Goal: Book appointment/travel/reservation

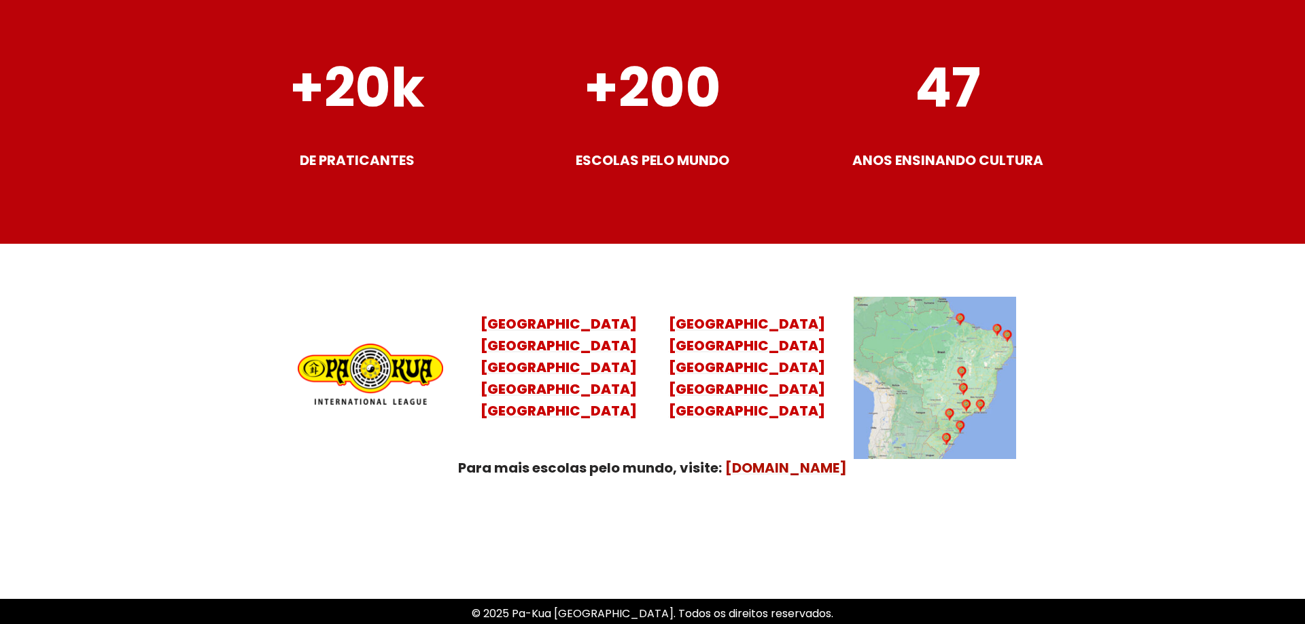
scroll to position [5267, 0]
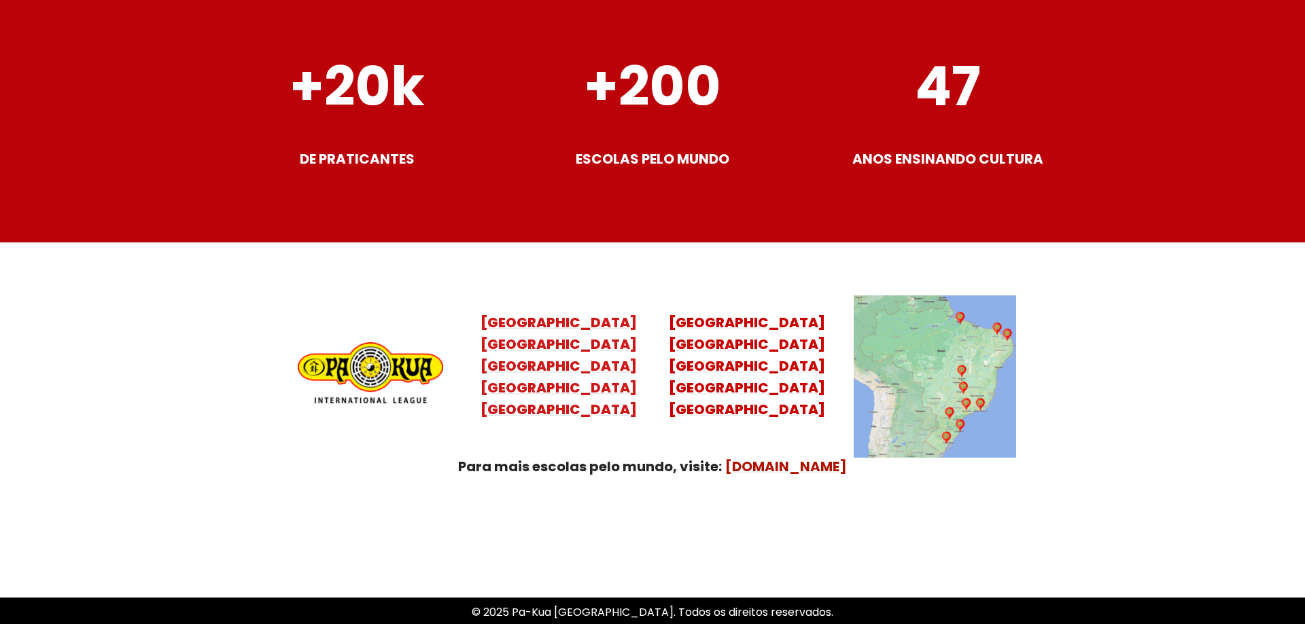
click at [565, 372] on mark "Santa Catarina Paraná São Paulo Rio de Janeiro" at bounding box center [558, 377] width 156 height 84
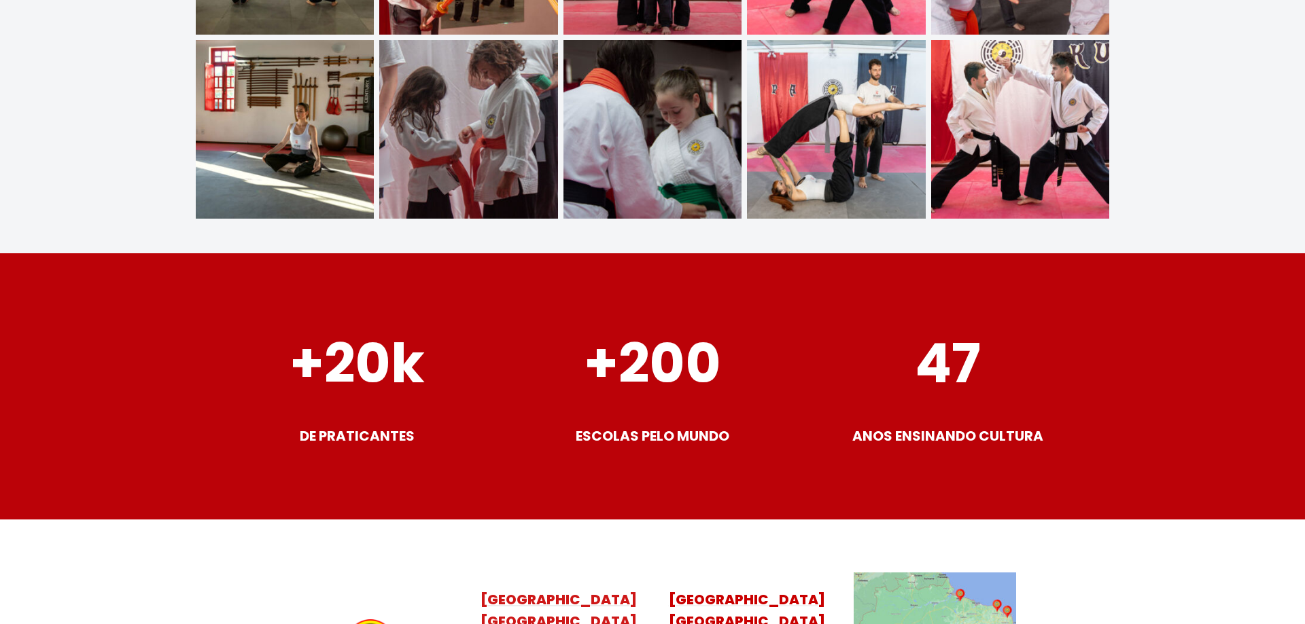
scroll to position [5374, 0]
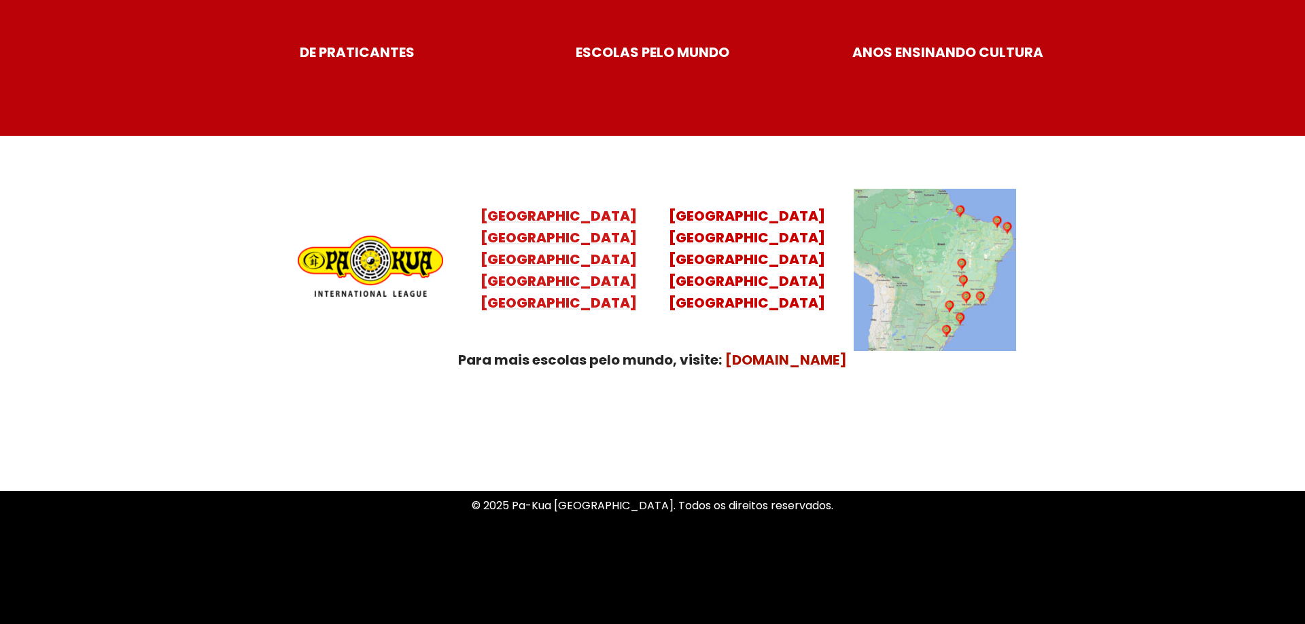
click at [561, 264] on mark "Santa Catarina Paraná São Paulo Rio de Janeiro" at bounding box center [558, 270] width 156 height 84
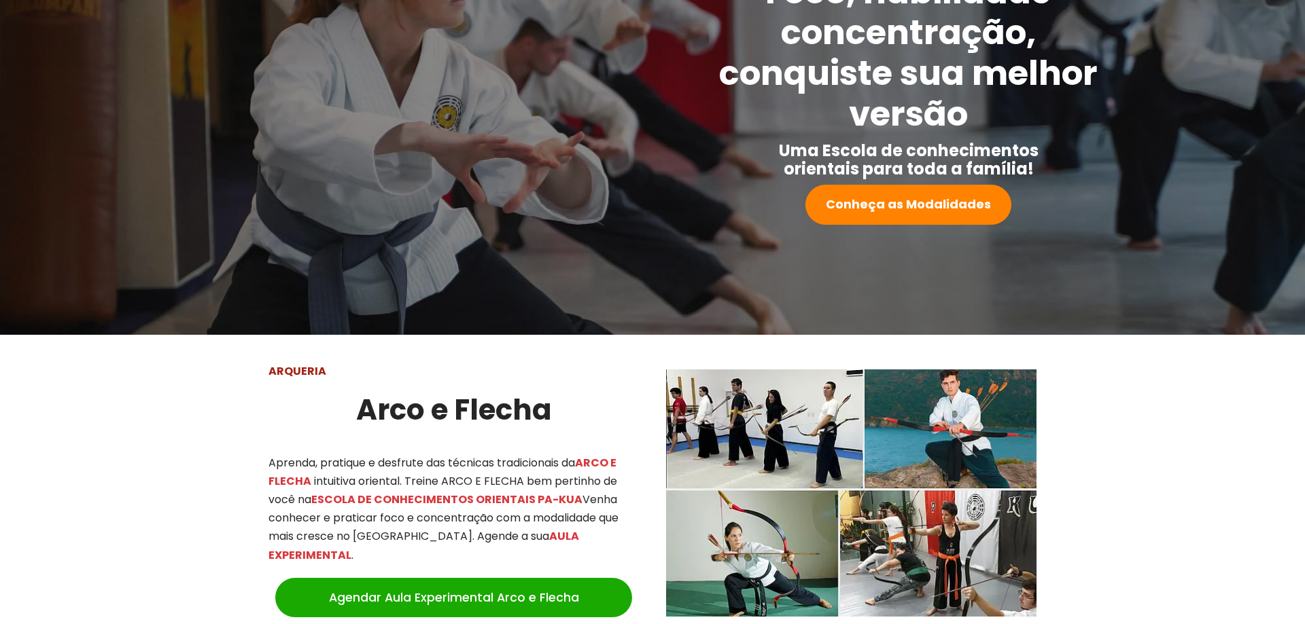
scroll to position [169, 0]
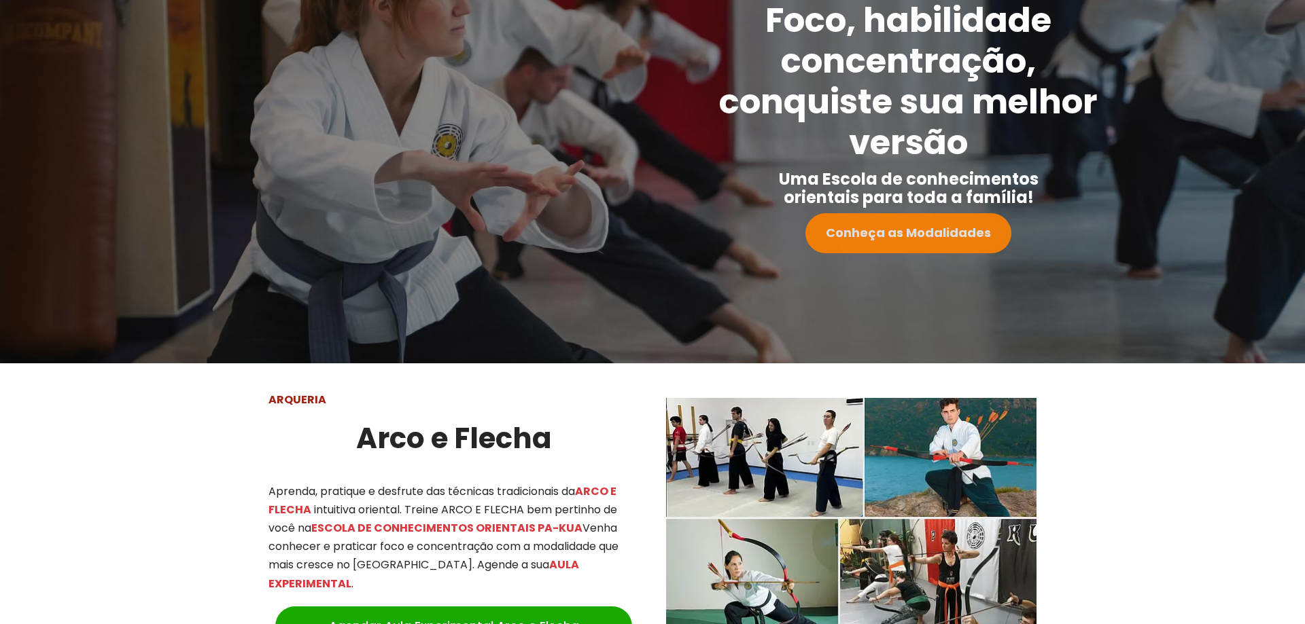
click at [885, 232] on strong "Conheça as Modalidades" at bounding box center [908, 232] width 165 height 17
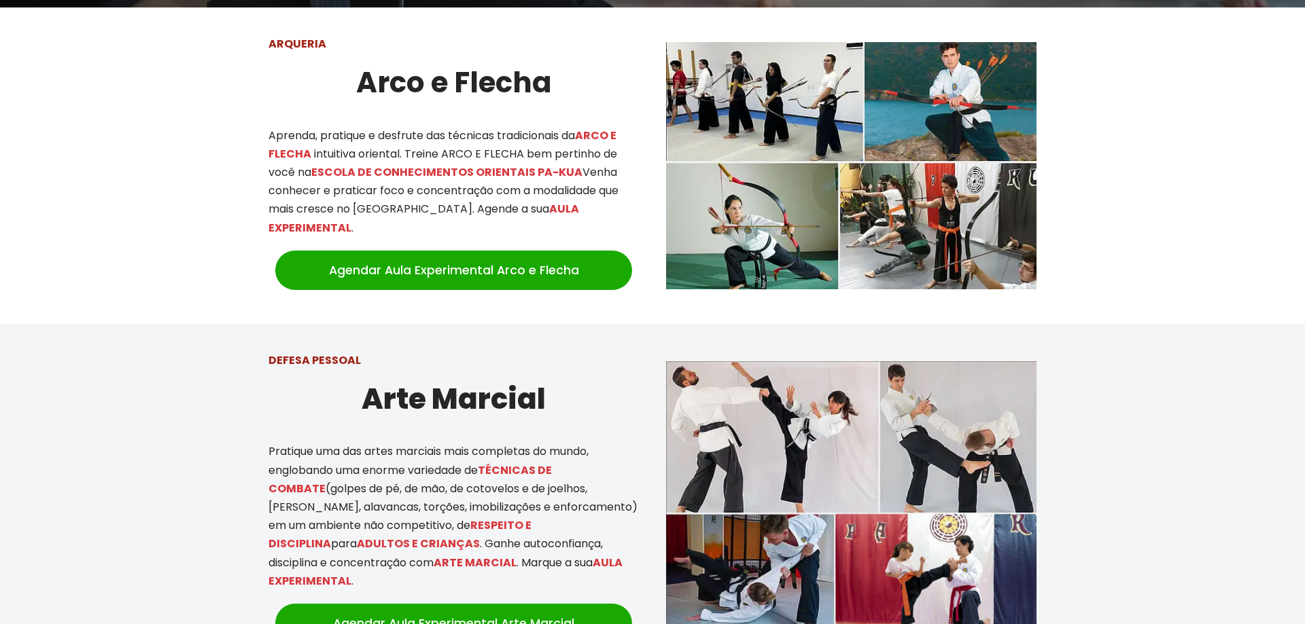
scroll to position [533, 0]
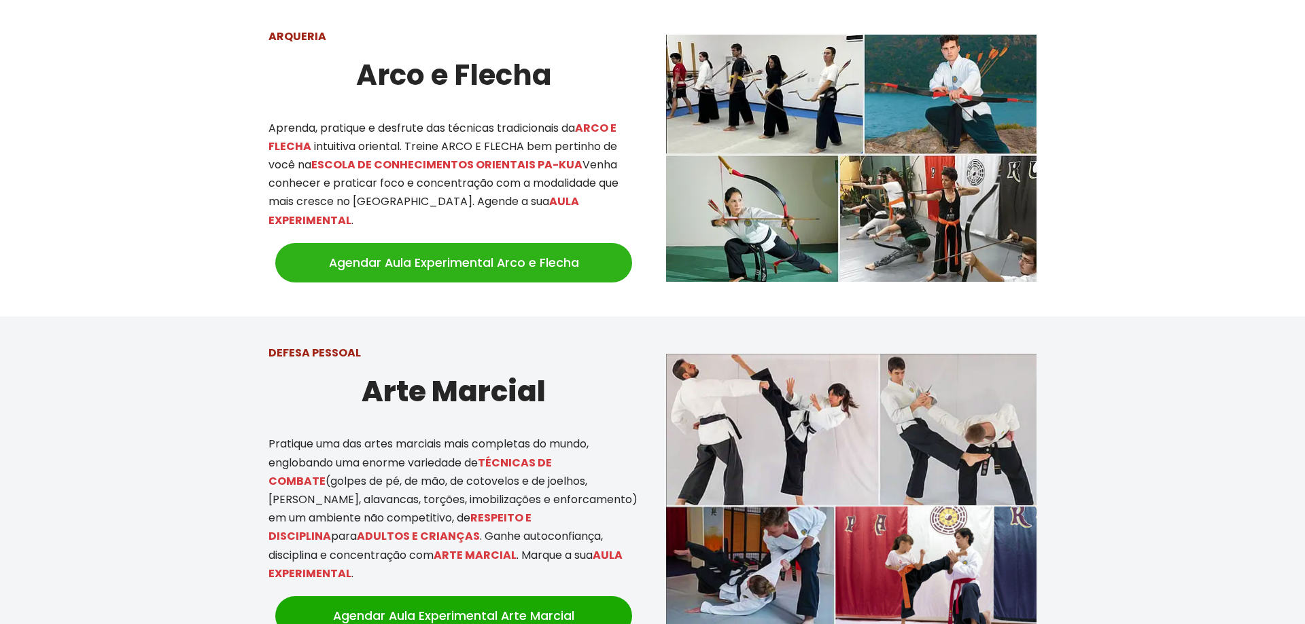
click at [558, 249] on link "Agendar Aula Experimental Arco e Flecha" at bounding box center [453, 262] width 357 height 39
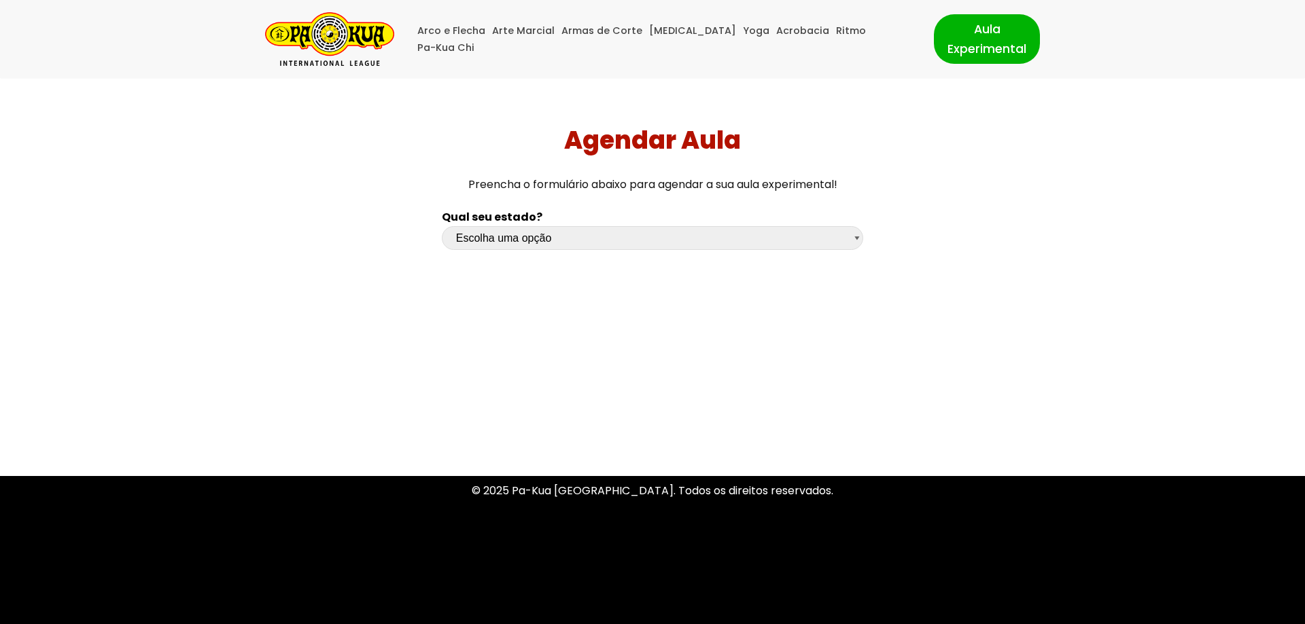
click at [726, 239] on select "Escolha uma opção [GEOGRAPHIC_DATA] [GEOGRAPHIC_DATA] [GEOGRAPHIC_DATA] [GEOGRA…" at bounding box center [652, 238] width 421 height 24
click at [442, 226] on select "Escolha uma opção [GEOGRAPHIC_DATA] [GEOGRAPHIC_DATA] [GEOGRAPHIC_DATA] [GEOGRA…" at bounding box center [652, 238] width 421 height 24
select select "sp"
click option "[GEOGRAPHIC_DATA]" at bounding box center [0, 0] width 0 height 0
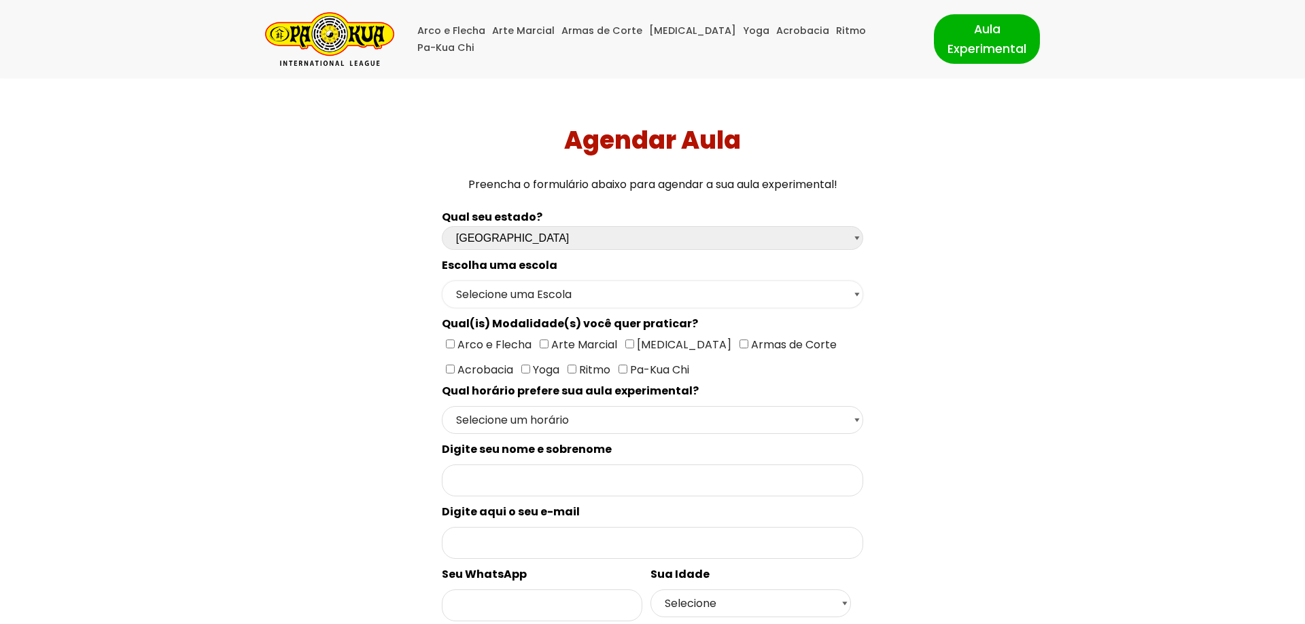
click at [442, 281] on select "Selecione uma Escola São Paulo - Escola Santa Cruz São Paulo - Escola Ana Rosa …" at bounding box center [652, 295] width 421 height 28
click at [573, 299] on select "Selecione uma Escola São Paulo - Escola Santa Cruz São Paulo - Escola Ana Rosa …" at bounding box center [652, 295] width 421 height 28
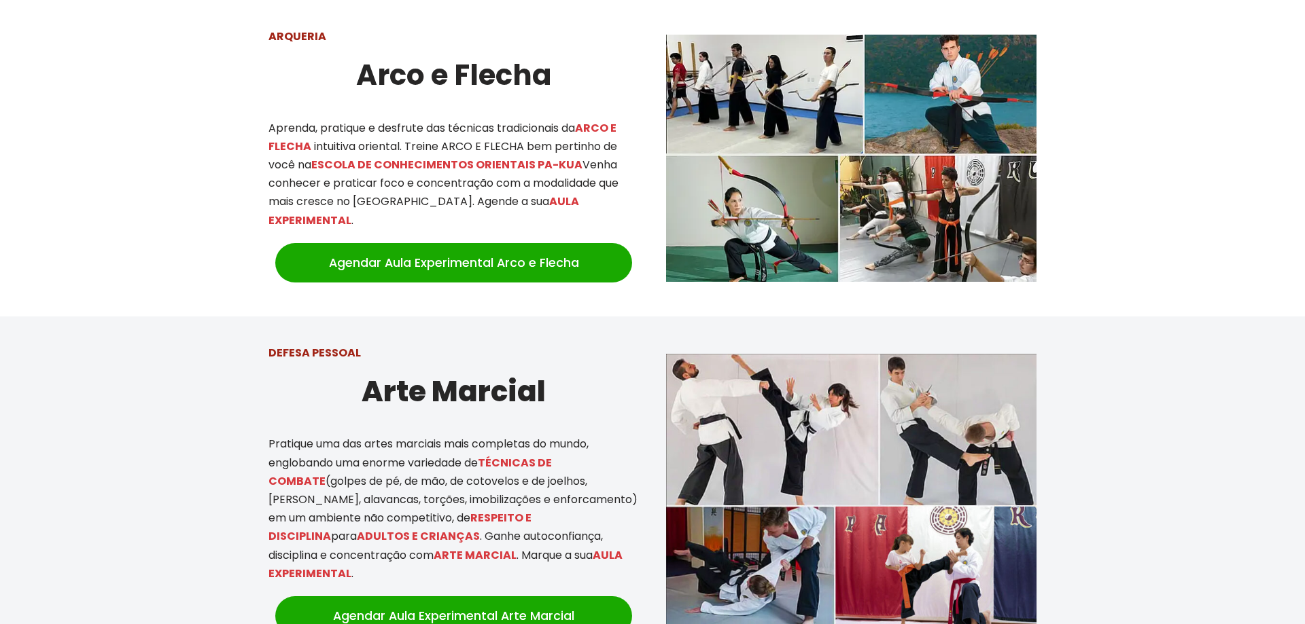
scroll to position [810, 0]
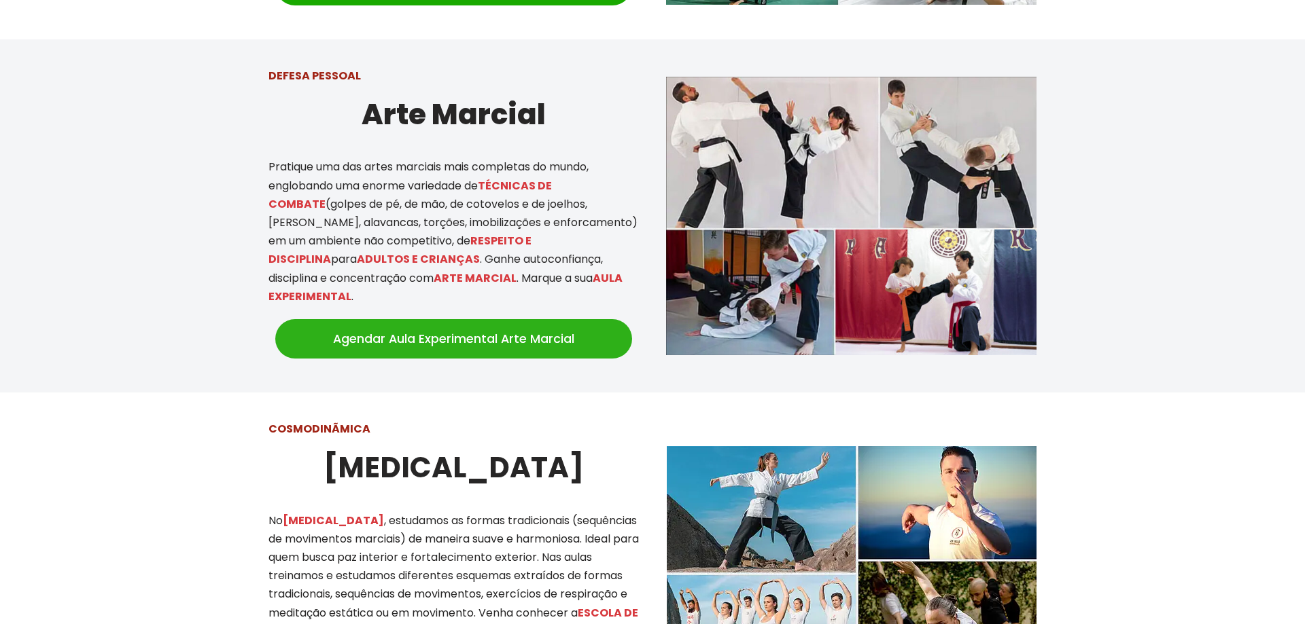
click at [491, 330] on link "Agendar Aula Experimental Arte Marcial" at bounding box center [453, 338] width 357 height 39
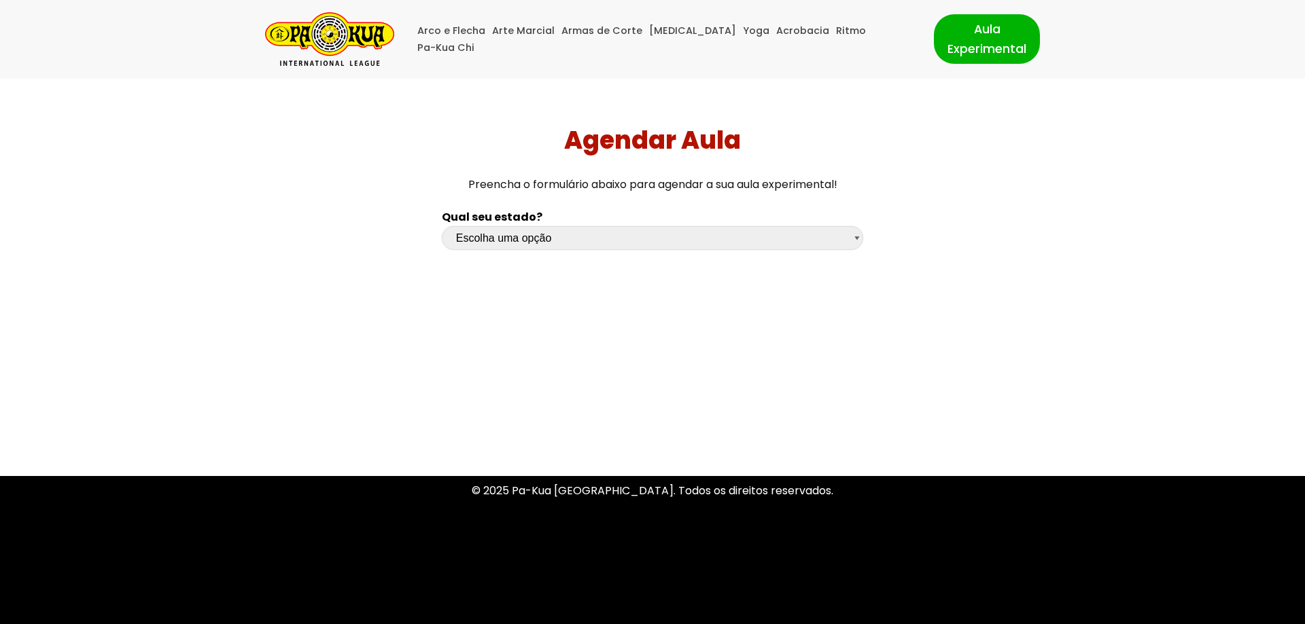
select select "sp"
click option "[GEOGRAPHIC_DATA]" at bounding box center [0, 0] width 0 height 0
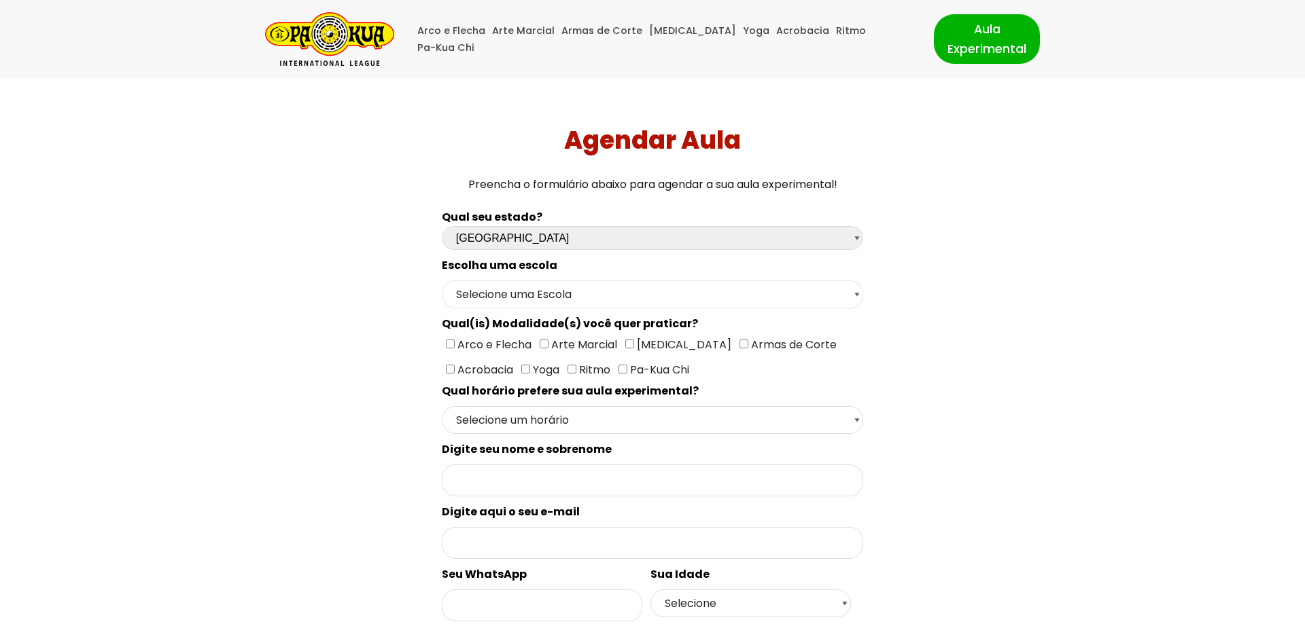
click at [442, 281] on select "Selecione uma Escola São Paulo - Escola Santa Cruz São Paulo - Escola Ana Rosa …" at bounding box center [652, 295] width 421 height 28
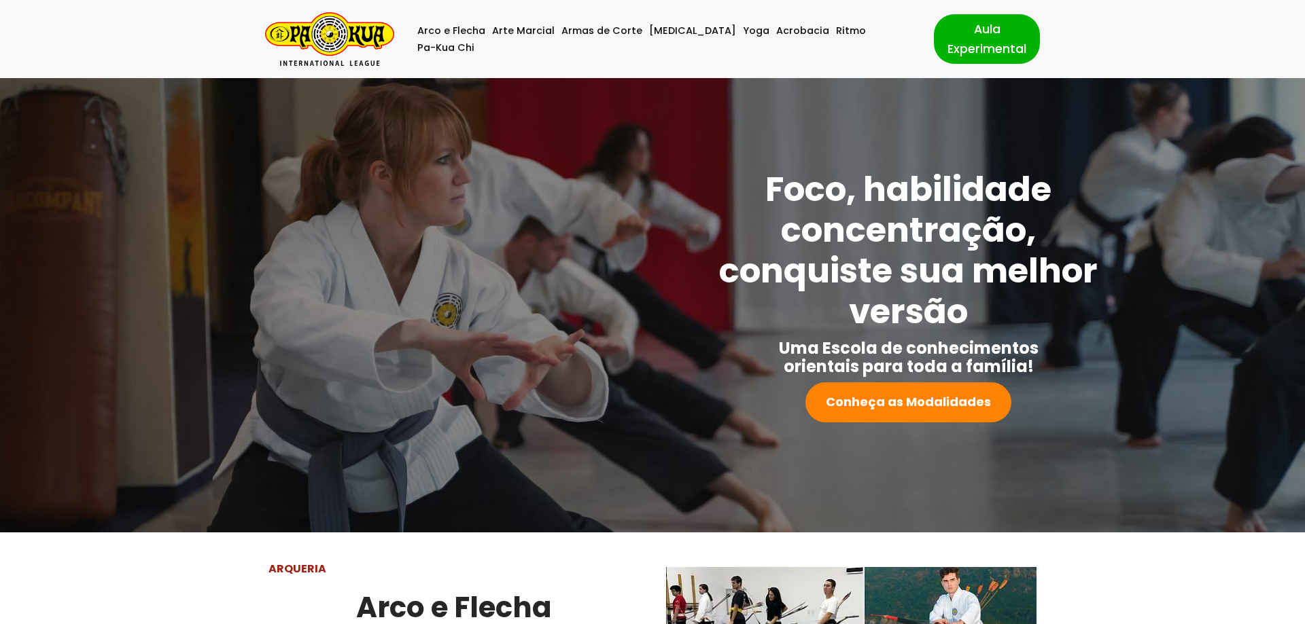
scroll to position [810, 0]
